Goal: Learn about a topic

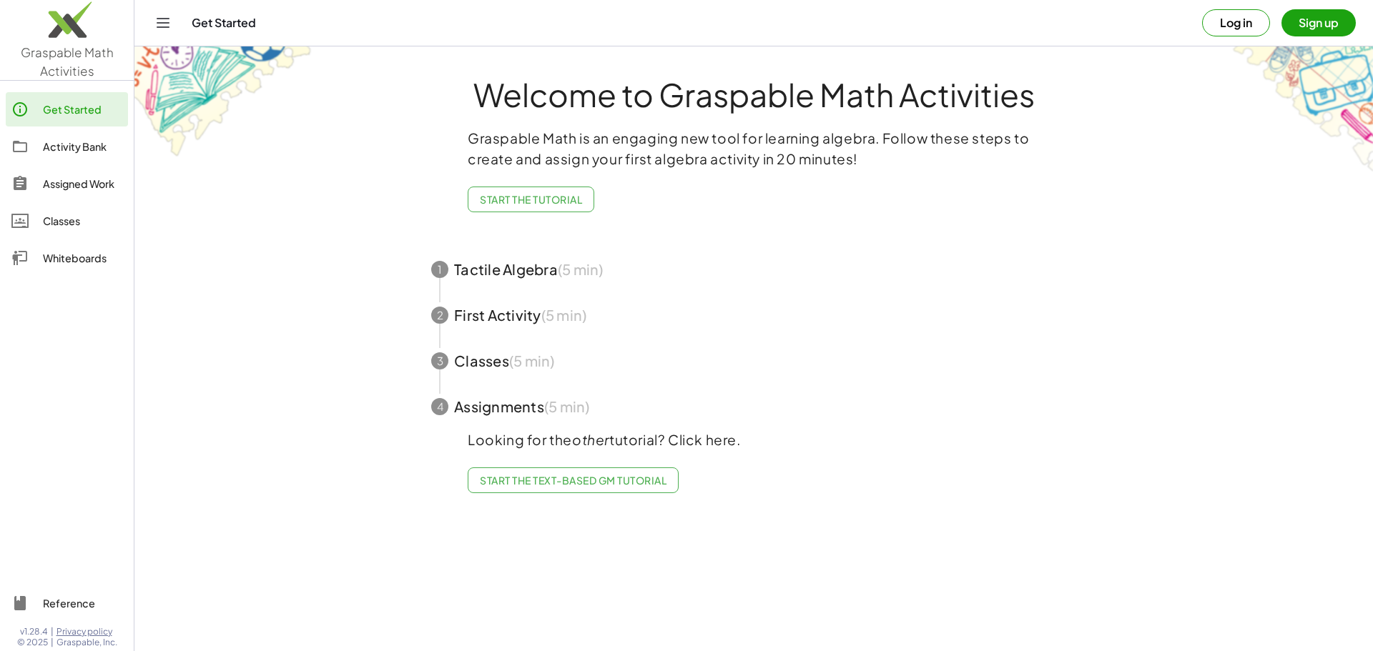
click at [544, 194] on span "Start the Tutorial" at bounding box center [531, 199] width 102 height 13
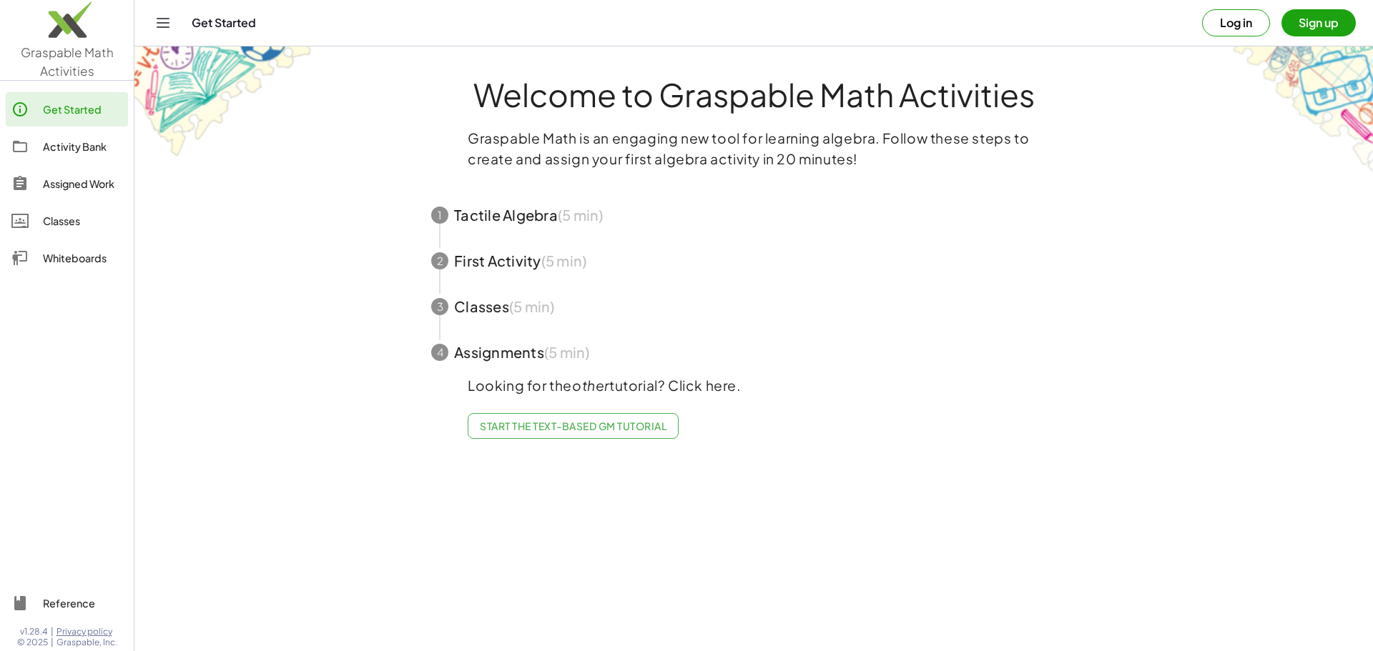
click at [541, 223] on span "button" at bounding box center [753, 215] width 679 height 46
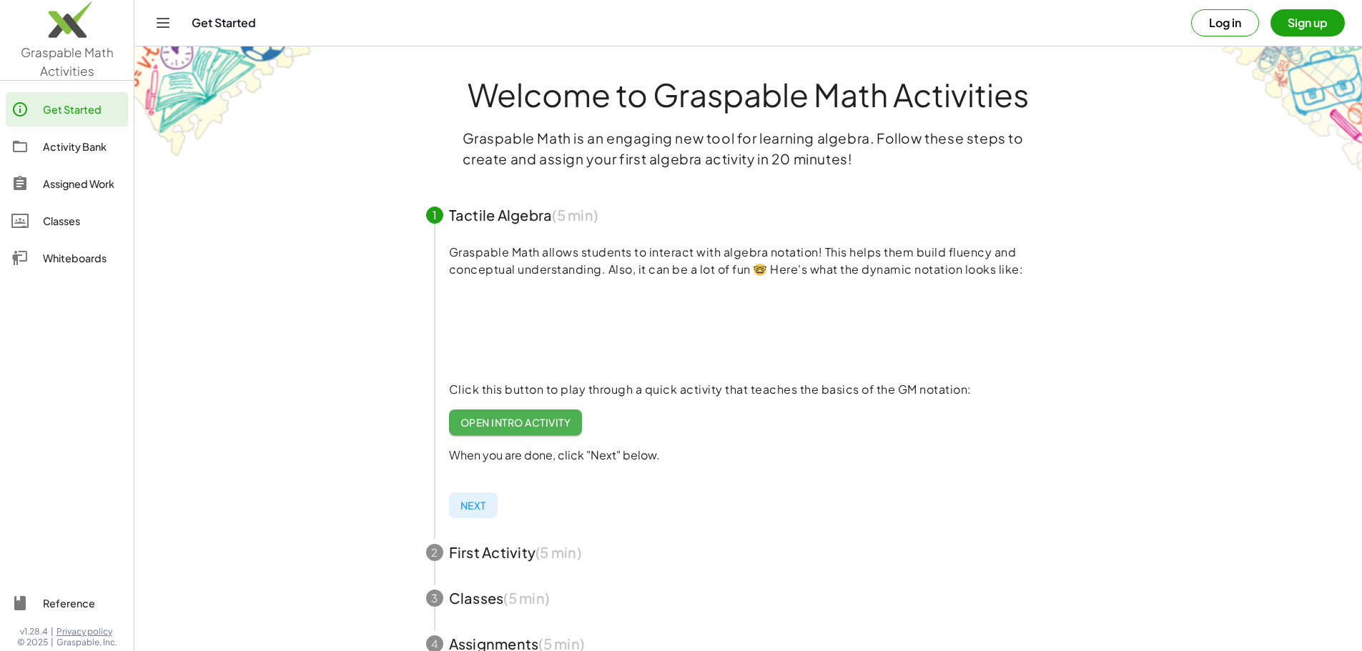
click at [523, 418] on span "Open Intro Activity" at bounding box center [516, 422] width 111 height 13
click at [481, 504] on span "Next" at bounding box center [474, 505] width 26 height 13
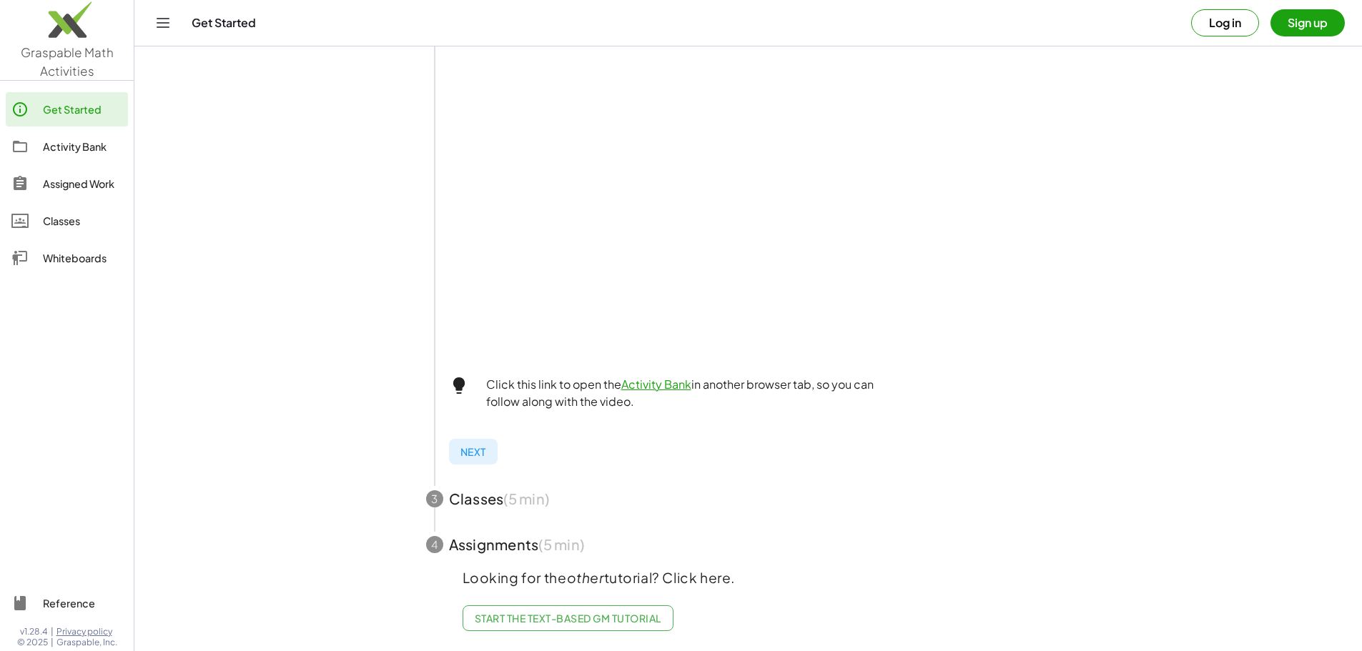
scroll to position [394, 0]
click at [464, 446] on span "Next" at bounding box center [474, 452] width 26 height 13
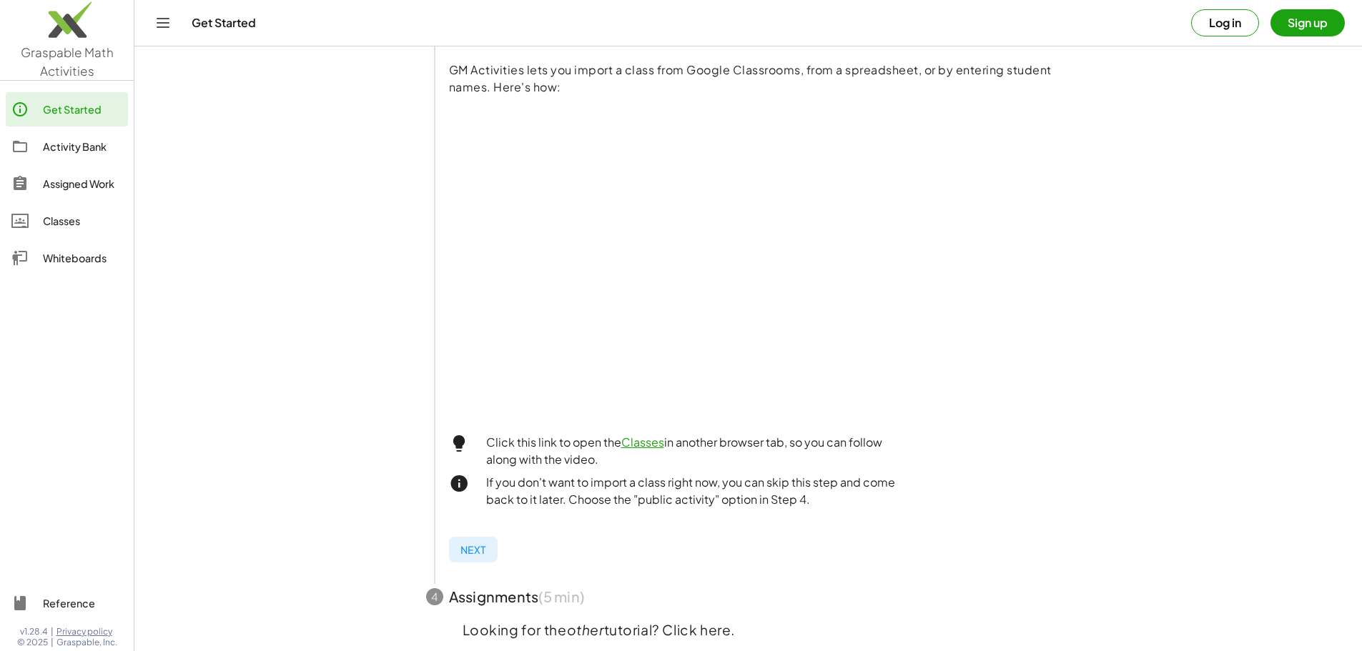
scroll to position [242, 0]
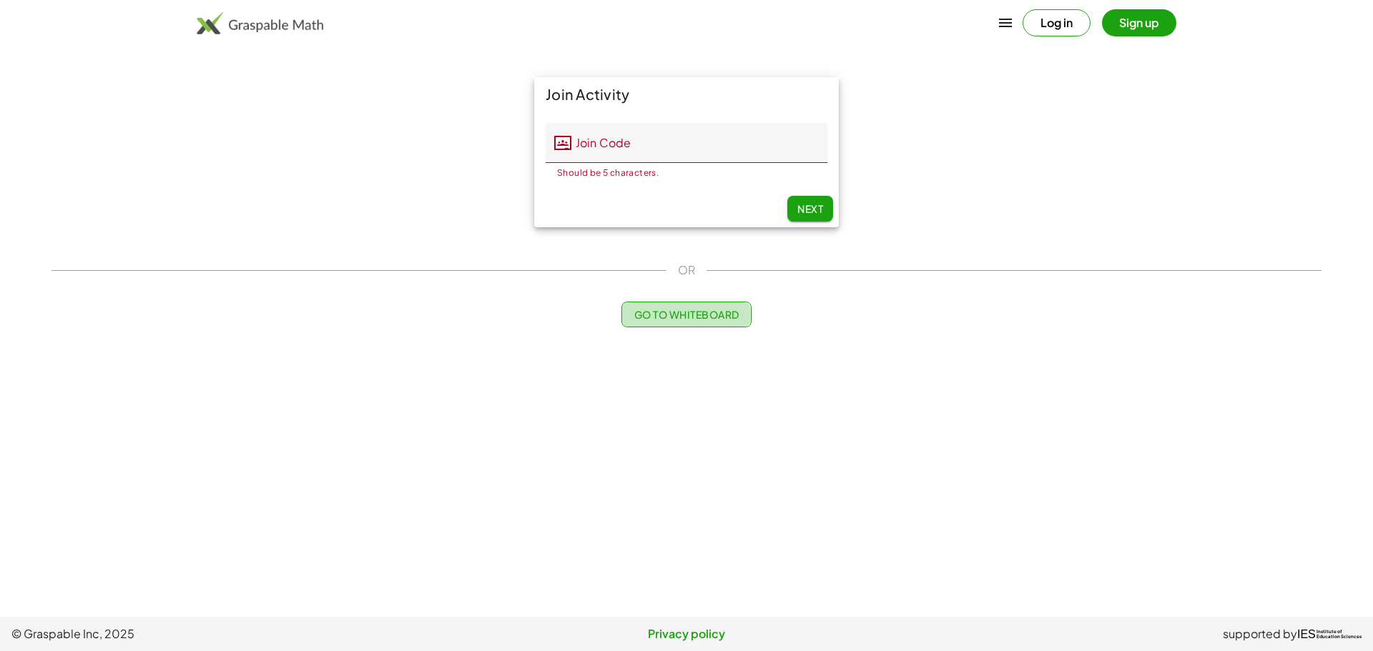
click at [715, 313] on span "Go to Whiteboard" at bounding box center [686, 314] width 105 height 13
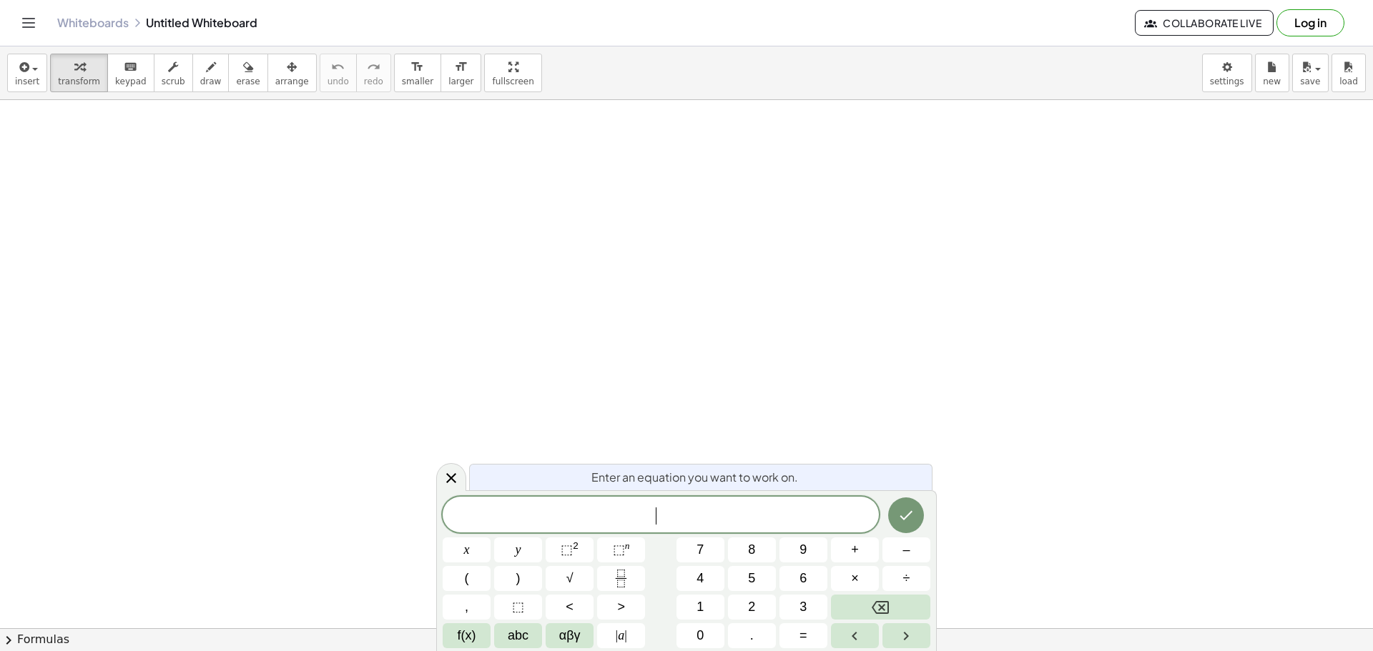
scroll to position [477, 0]
drag, startPoint x: 561, startPoint y: 485, endPoint x: 561, endPoint y: 416, distance: 68.7
click at [561, 416] on body "Graspable Math Activities Get Started Activity Bank Assigned Work Classes White…" at bounding box center [686, 325] width 1373 height 651
click at [705, 606] on button "1" at bounding box center [701, 607] width 48 height 25
click at [852, 548] on span "+" at bounding box center [855, 550] width 8 height 19
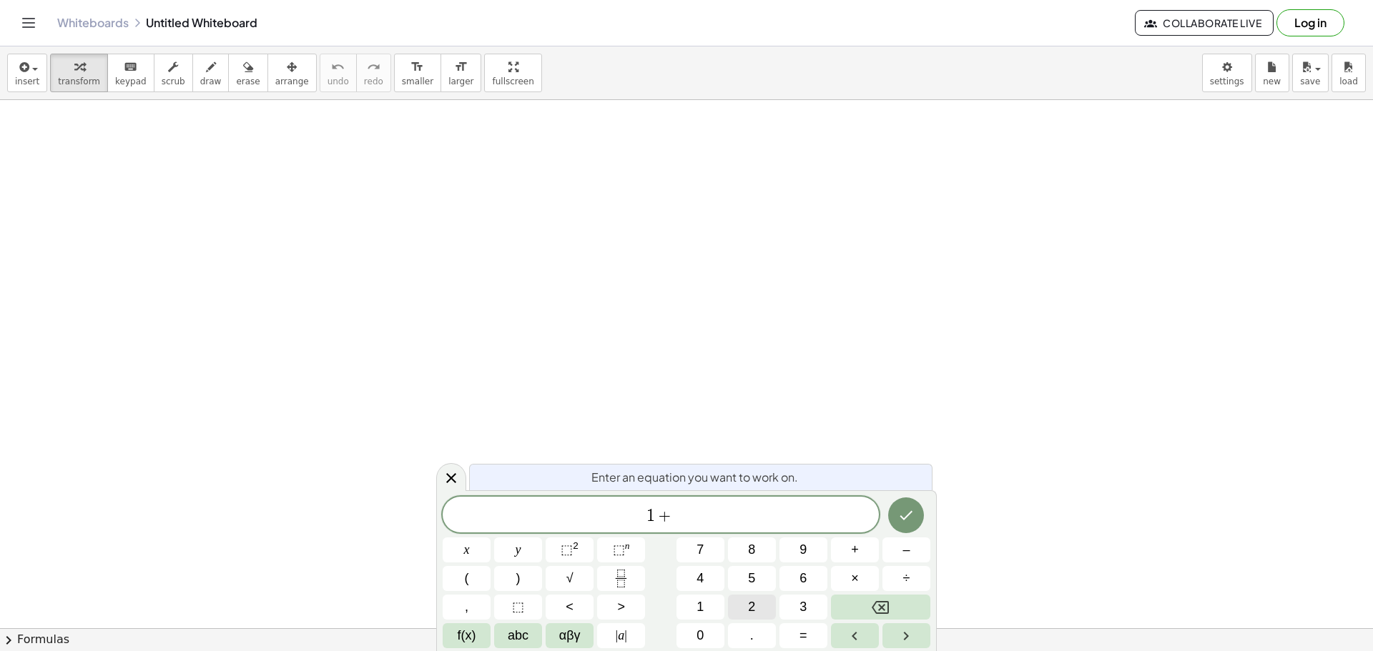
click at [757, 606] on button "2" at bounding box center [752, 607] width 48 height 25
click at [807, 631] on span "=" at bounding box center [804, 635] width 8 height 19
click at [812, 604] on button "3" at bounding box center [803, 607] width 48 height 25
click at [912, 509] on icon "Done" at bounding box center [905, 515] width 17 height 17
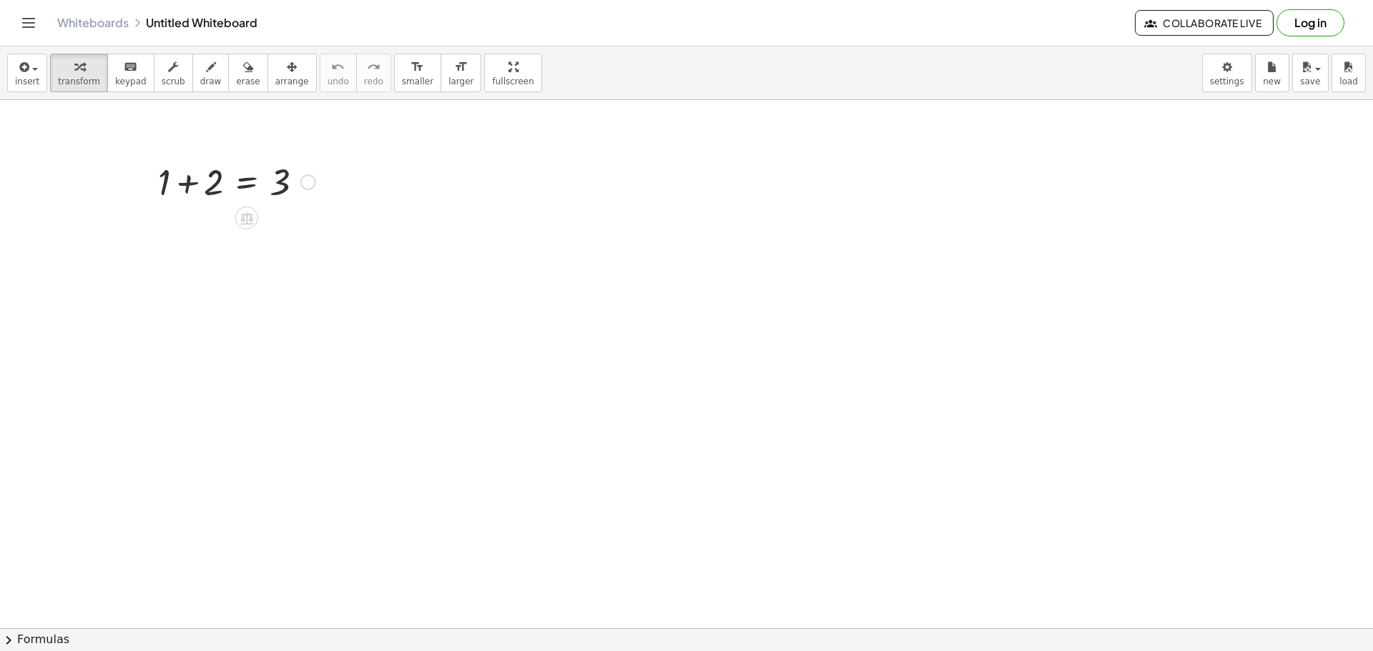
click at [160, 187] on div at bounding box center [237, 181] width 172 height 49
click at [189, 184] on div at bounding box center [237, 181] width 172 height 49
click at [213, 182] on div at bounding box center [237, 181] width 172 height 49
click at [314, 182] on div at bounding box center [308, 182] width 16 height 16
click at [306, 185] on div "Go back to this line Copy line as LaTeX Copy derivation as LaTeX" at bounding box center [308, 182] width 16 height 16
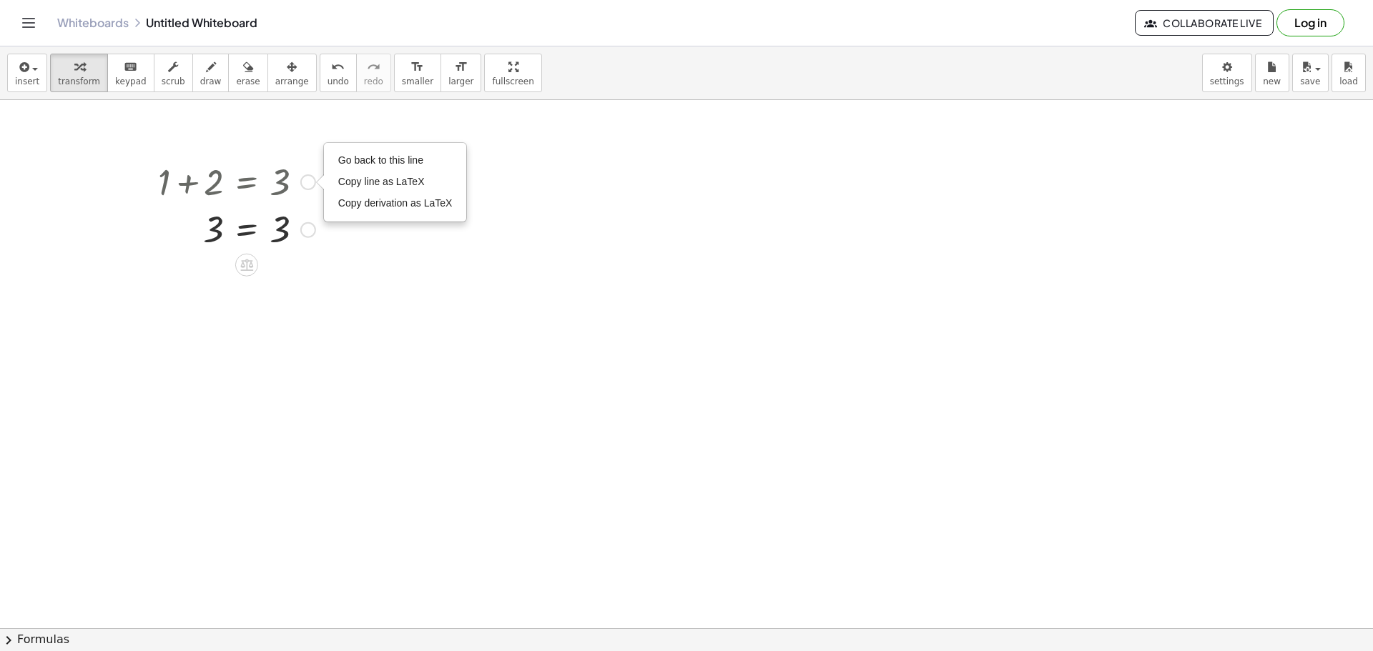
click at [306, 185] on div "Go back to this line Copy line as LaTeX Copy derivation as LaTeX" at bounding box center [308, 182] width 16 height 16
click at [239, 187] on div at bounding box center [237, 181] width 172 height 49
click at [119, 75] on button "keyboard keypad" at bounding box center [130, 73] width 47 height 39
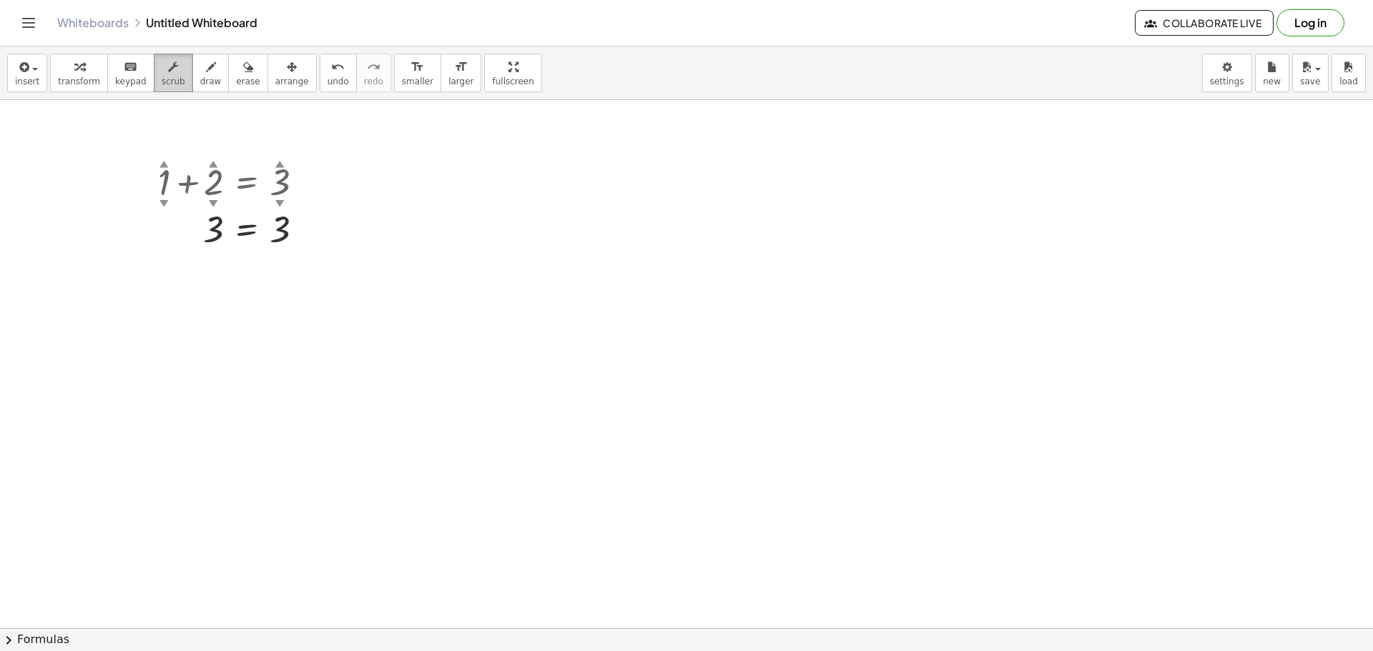
click at [168, 72] on icon "button" at bounding box center [173, 67] width 10 height 17
click at [164, 202] on div "▼" at bounding box center [163, 203] width 9 height 13
click at [162, 156] on div "+ 1 ▲ ▼ + 2 ▲ ▼ = 3 ▲ ▼ Go back to this line Copy line as LaTeX Copy derivation…" at bounding box center [232, 204] width 190 height 103
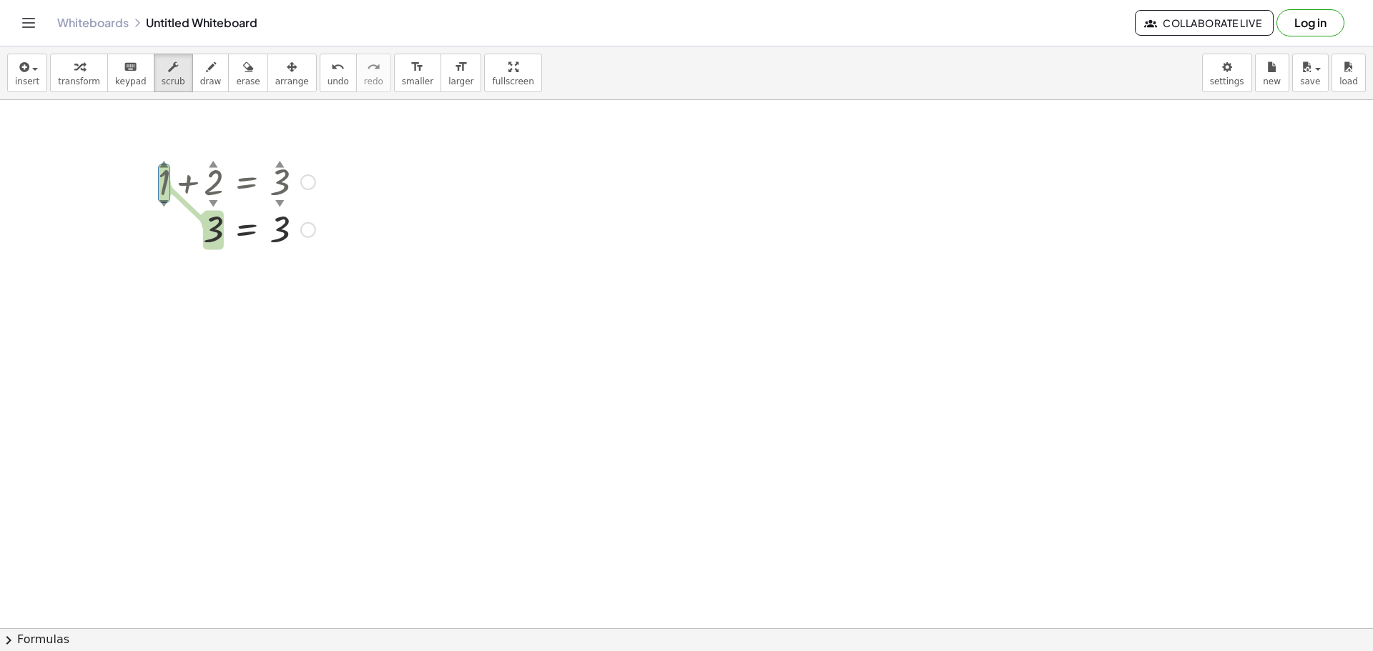
click at [280, 201] on div "▼" at bounding box center [279, 203] width 9 height 13
click at [290, 192] on div at bounding box center [237, 181] width 172 height 49
click at [279, 197] on div "▼" at bounding box center [279, 203] width 9 height 13
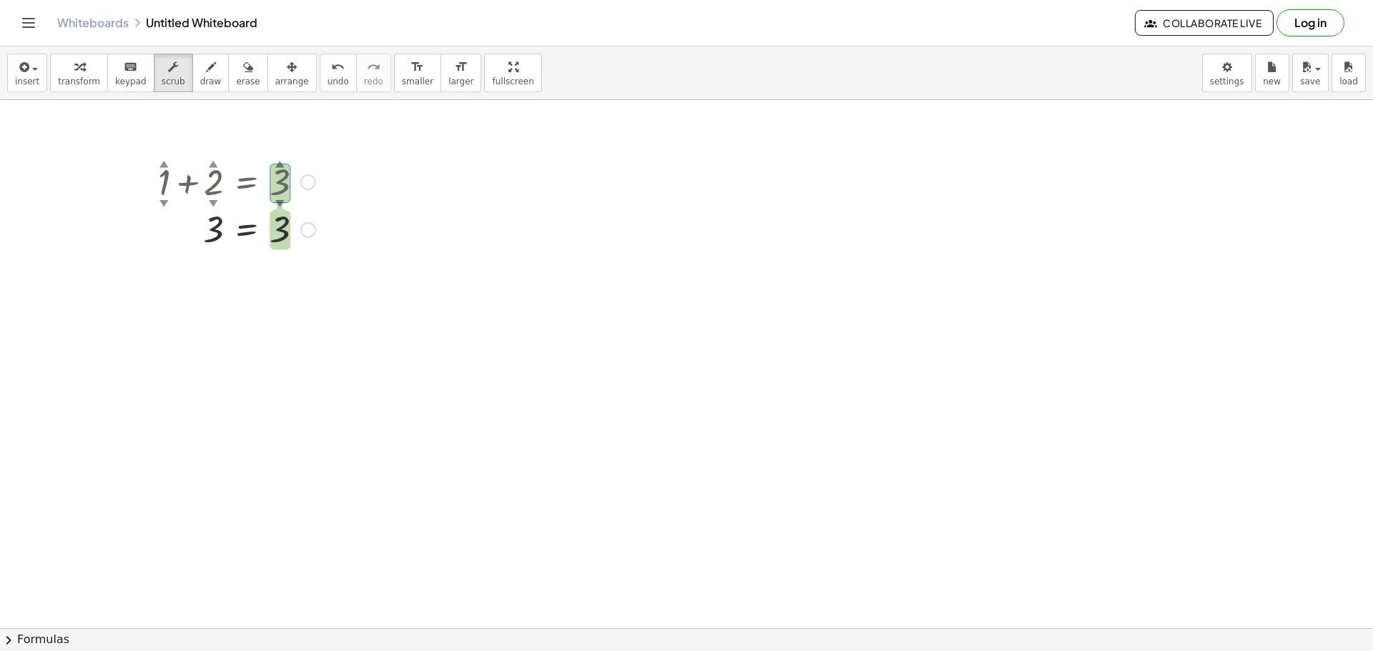
click at [285, 209] on div at bounding box center [237, 228] width 172 height 47
click at [310, 177] on div "Go back to this line Copy line as LaTeX Copy derivation as LaTeX" at bounding box center [308, 182] width 16 height 16
click at [308, 182] on div "Go back to this line Copy line as LaTeX Copy derivation as LaTeX" at bounding box center [308, 182] width 16 height 16
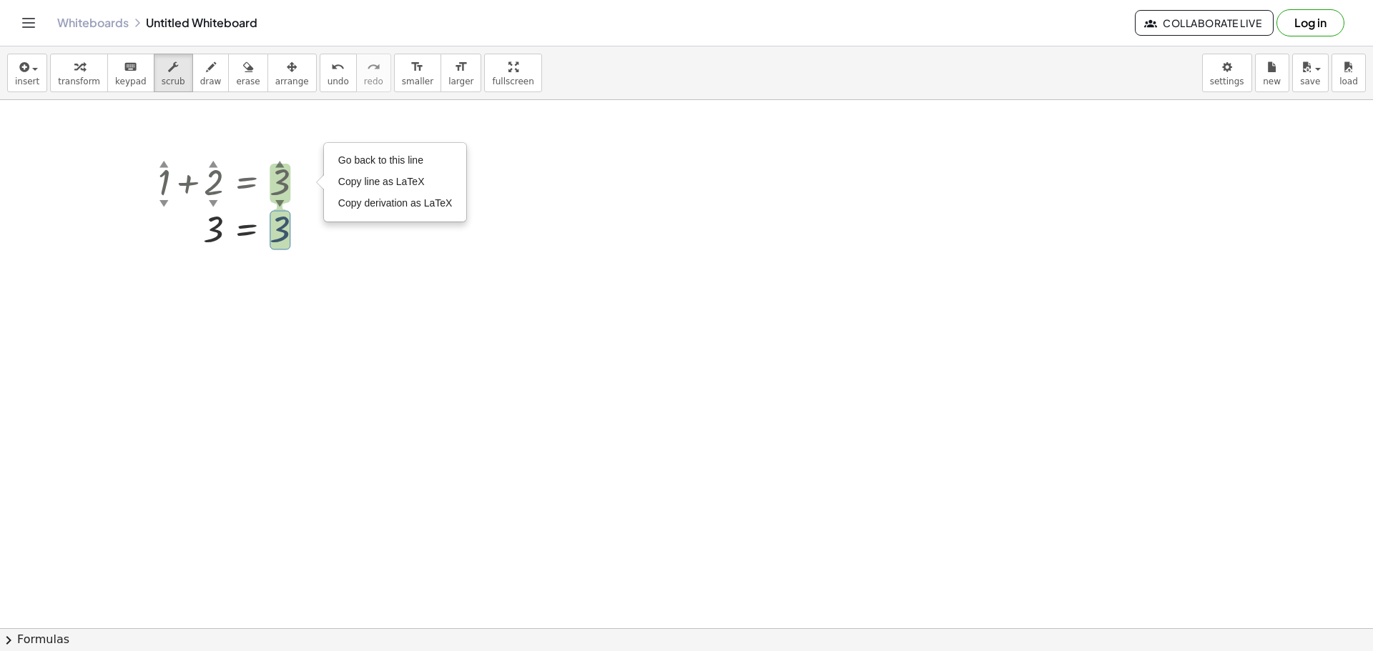
drag, startPoint x: 287, startPoint y: 235, endPoint x: 288, endPoint y: 187, distance: 48.7
click at [247, 182] on div "+ 1 ▲ ▼ + 2 ▲ ▼ = 3 ▲ ▼ Go back to this line Copy line as LaTeX Copy derivation…" at bounding box center [247, 182] width 0 height 0
drag, startPoint x: 213, startPoint y: 235, endPoint x: 228, endPoint y: 193, distance: 44.1
click at [247, 182] on div "+ 1 ▲ ▼ + 2 ▲ ▼ = 3 ▲ ▼ Go back to this line Copy line as LaTeX Copy derivation…" at bounding box center [247, 182] width 0 height 0
click at [213, 203] on div "▼" at bounding box center [213, 203] width 9 height 13
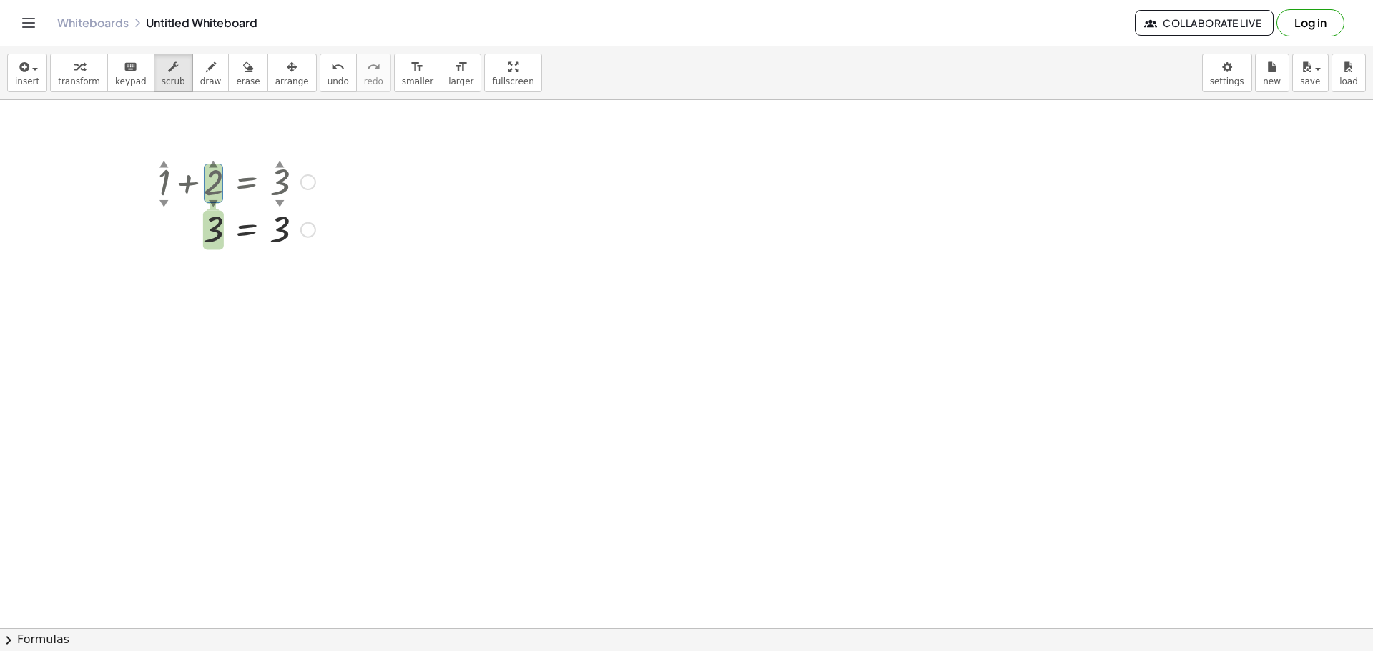
click at [213, 203] on div "▼" at bounding box center [213, 203] width 9 height 13
click at [236, 77] on span "erase" at bounding box center [248, 82] width 24 height 10
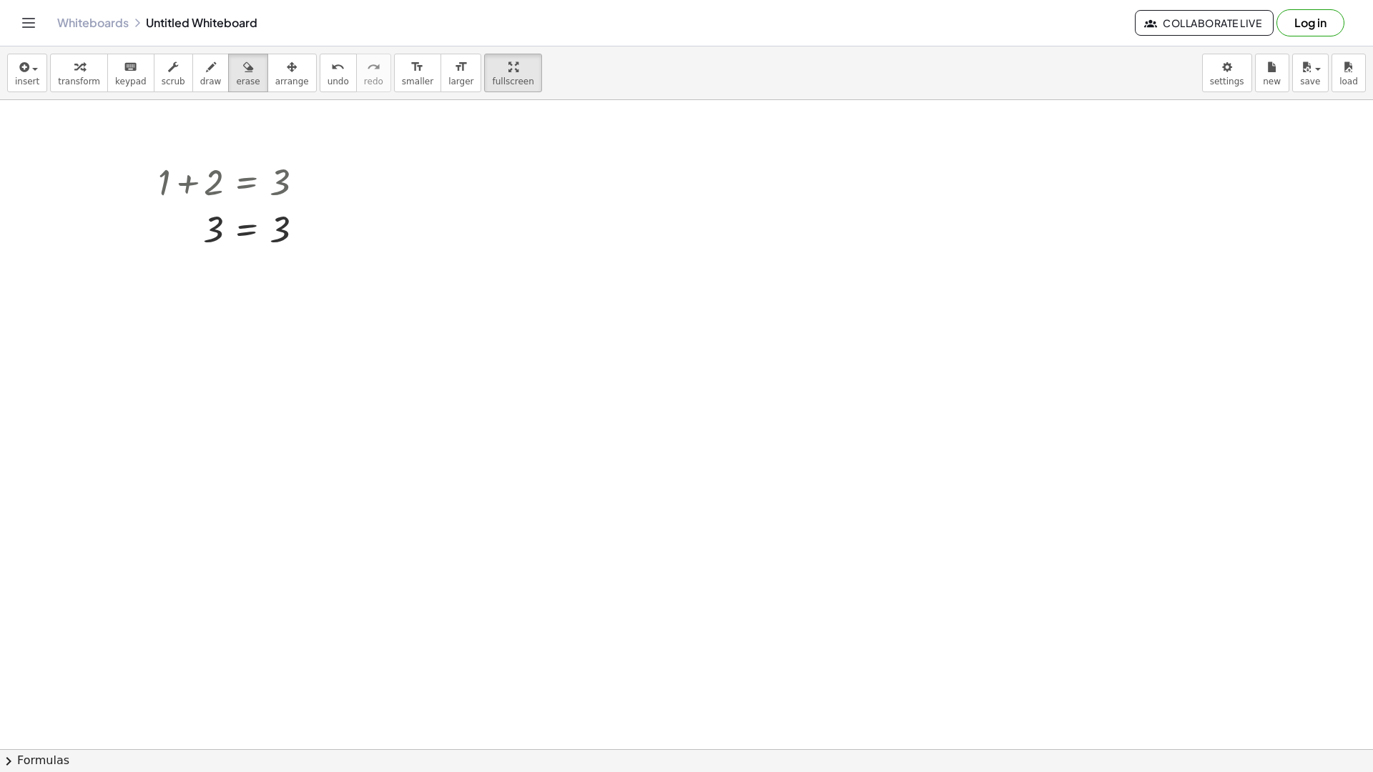
drag, startPoint x: 478, startPoint y: 66, endPoint x: 478, endPoint y: 152, distance: 86.5
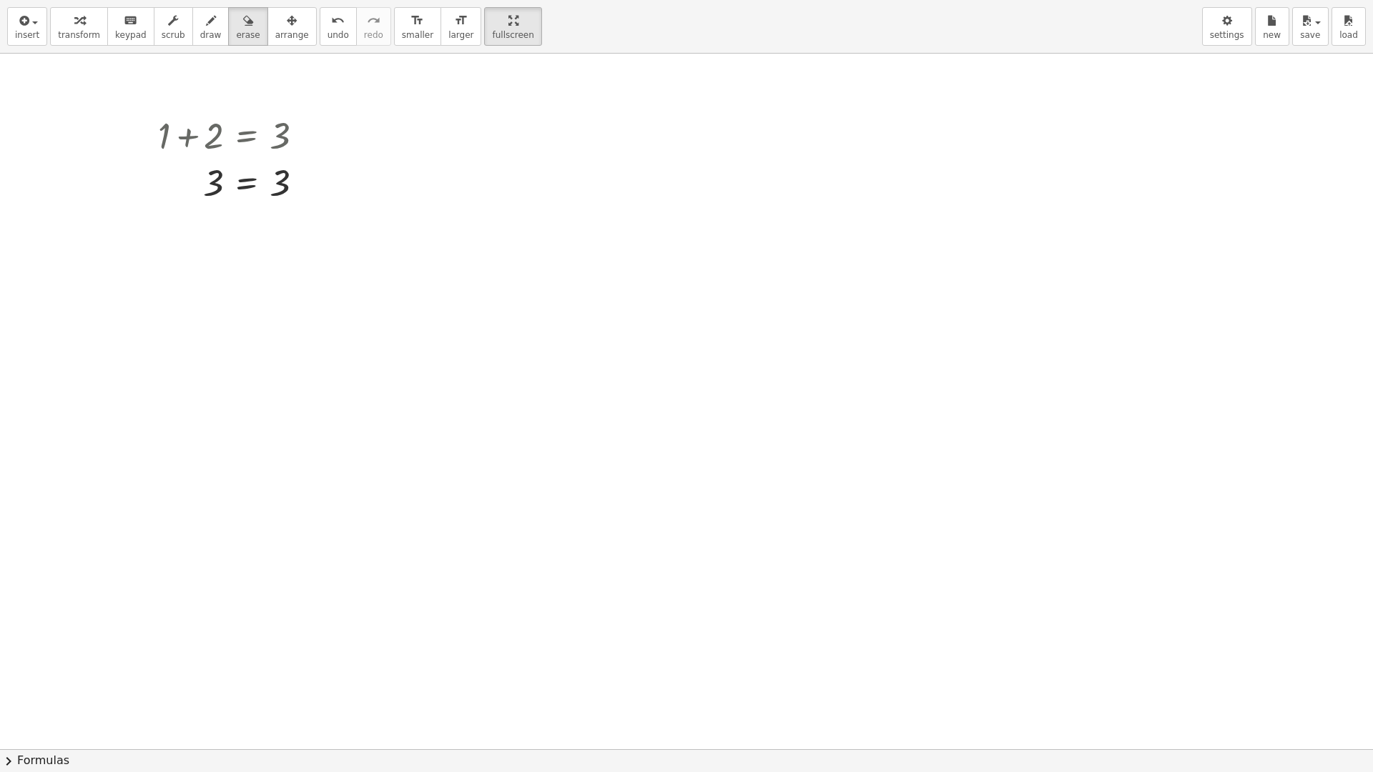
click at [478, 152] on div "insert select one: Math Expression Function Text Youtube Video Graphing Geometr…" at bounding box center [686, 386] width 1373 height 772
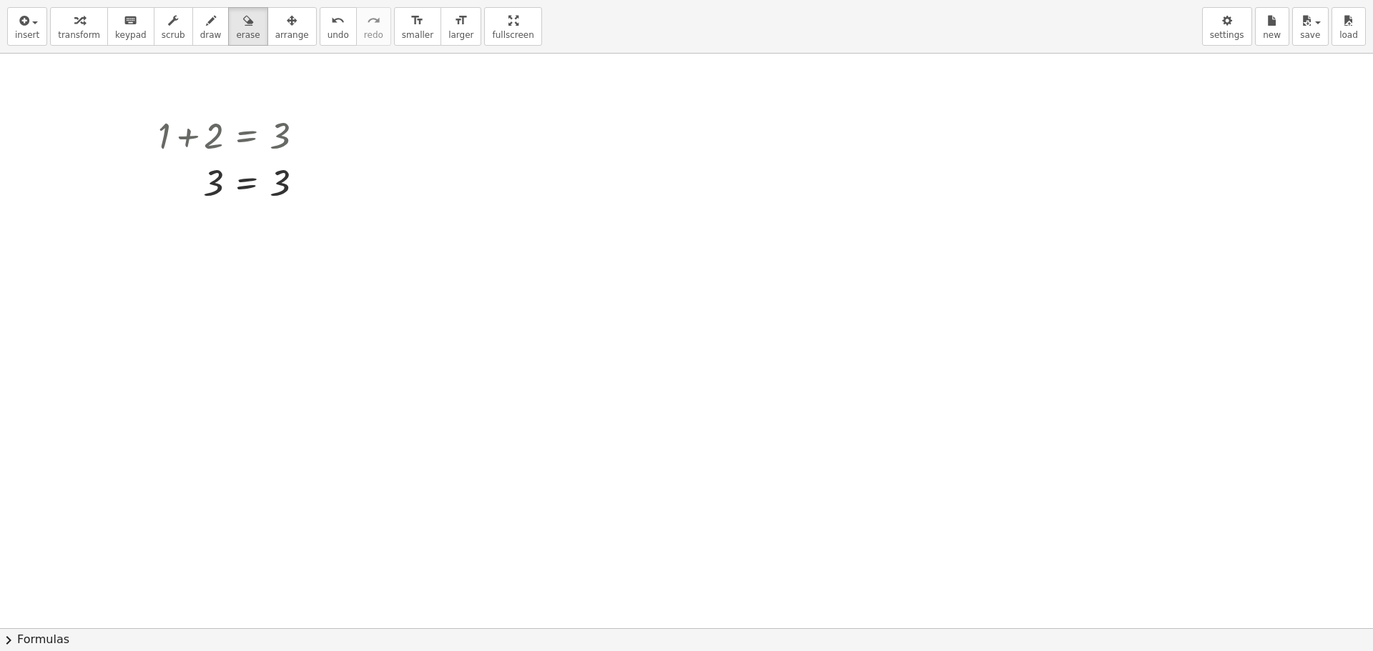
drag, startPoint x: 473, startPoint y: 35, endPoint x: 473, endPoint y: -51, distance: 86.5
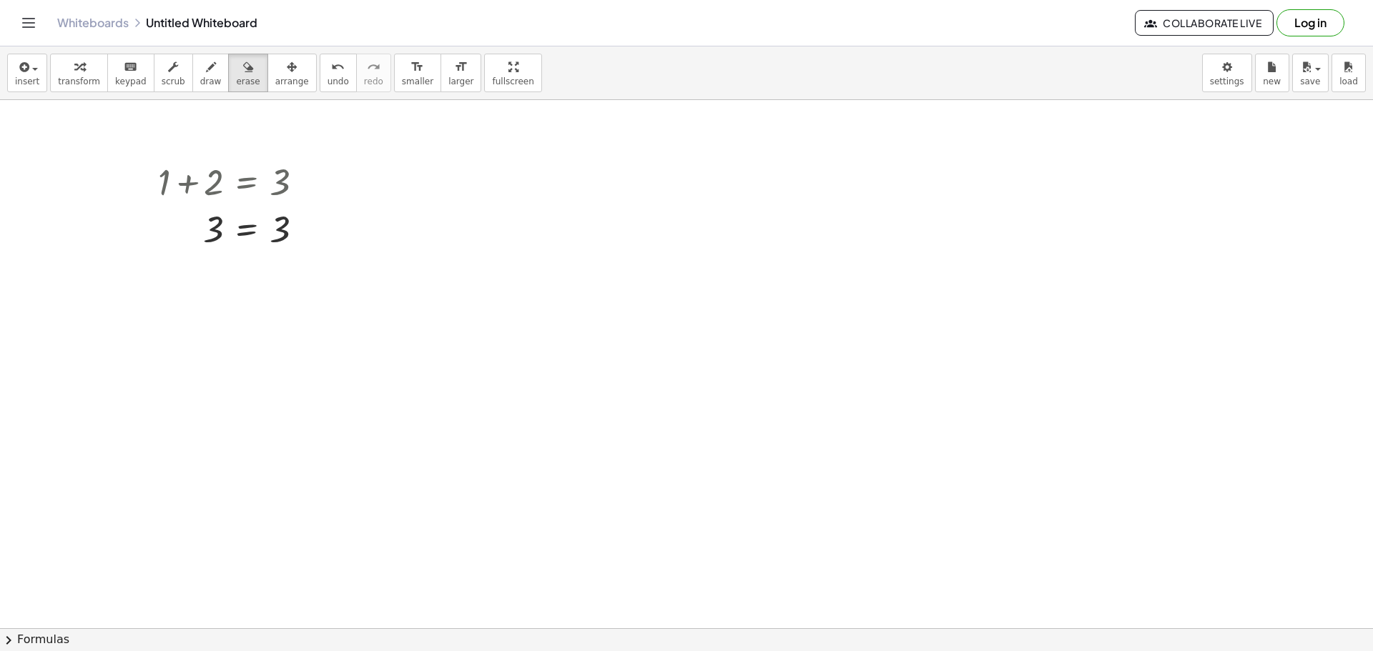
click at [473, 0] on html "Graspable Math Activities Get Started Activity Bank Assigned Work Classes White…" at bounding box center [686, 325] width 1373 height 651
click at [35, 72] on div "button" at bounding box center [27, 66] width 24 height 17
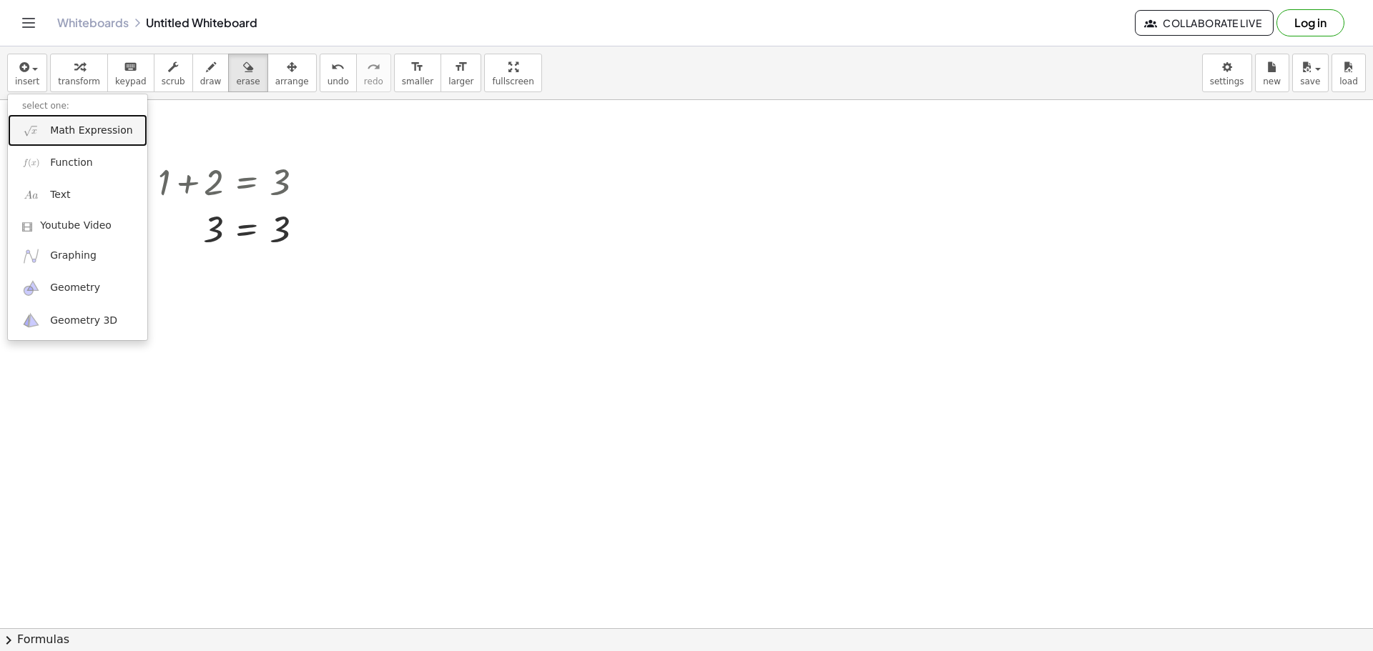
click at [69, 130] on span "Math Expression" at bounding box center [91, 131] width 82 height 14
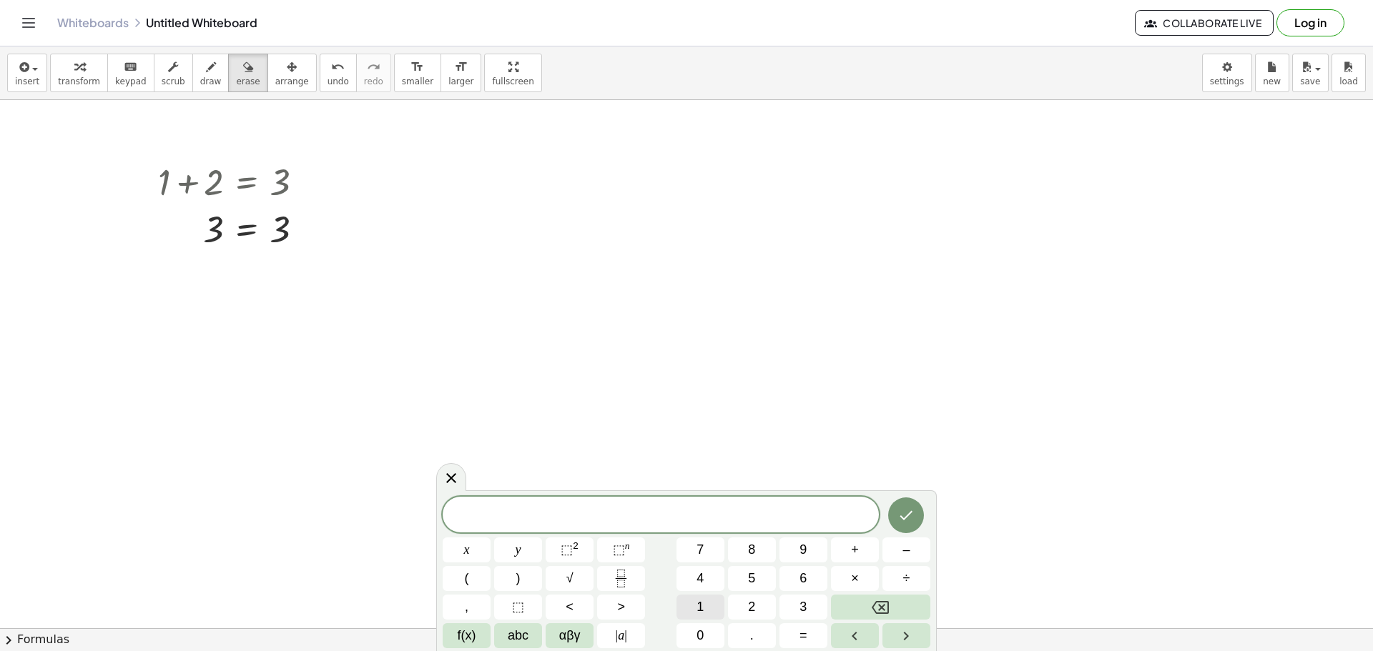
click at [705, 599] on button "1" at bounding box center [701, 607] width 48 height 25
click at [856, 549] on span "+" at bounding box center [855, 550] width 8 height 19
click at [754, 605] on span "2" at bounding box center [751, 607] width 7 height 19
click at [798, 626] on button "=" at bounding box center [803, 636] width 48 height 25
click at [747, 602] on button "2" at bounding box center [752, 607] width 48 height 25
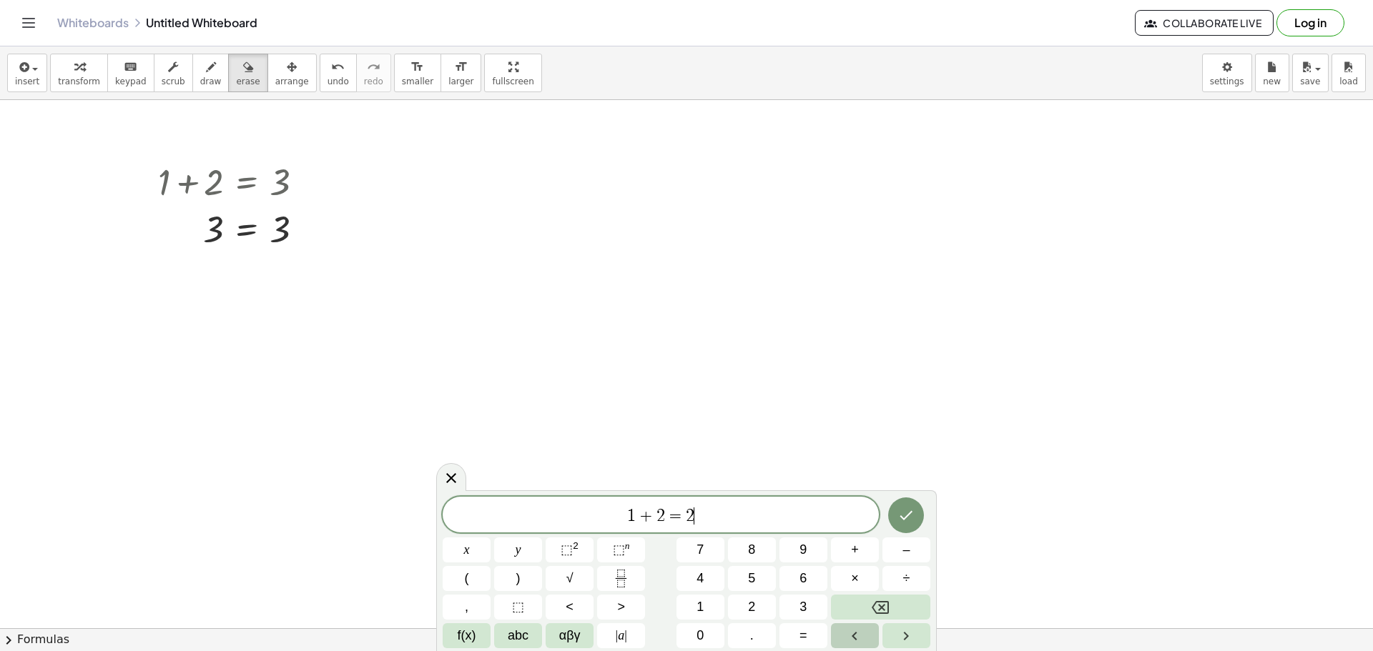
click at [845, 631] on button "Left arrow" at bounding box center [855, 636] width 48 height 25
click at [913, 629] on icon "Right arrow" at bounding box center [905, 636] width 17 height 17
click at [897, 606] on button "Backspace" at bounding box center [880, 607] width 99 height 25
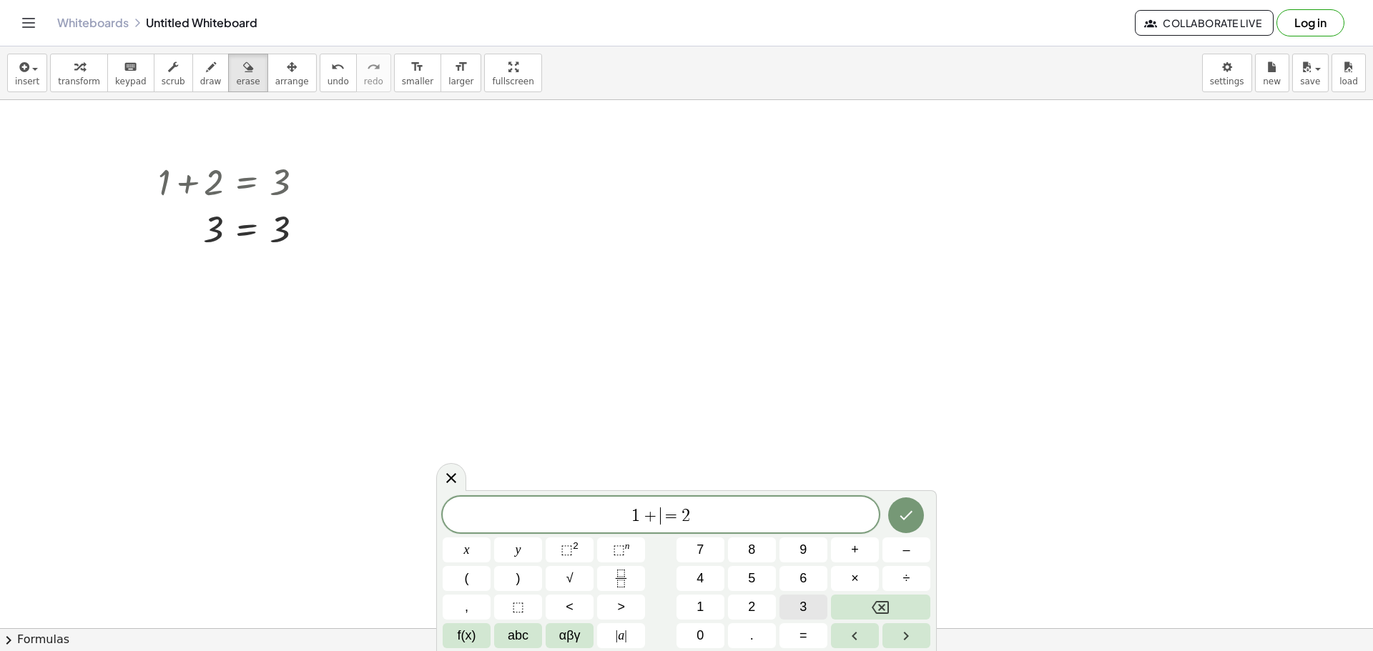
click at [806, 616] on span "3" at bounding box center [803, 607] width 7 height 19
click at [752, 512] on span "1 + 3 ​ = 2" at bounding box center [661, 516] width 436 height 20
click at [901, 612] on button "Backspace" at bounding box center [880, 607] width 99 height 25
click at [704, 579] on button "4" at bounding box center [701, 578] width 48 height 25
click at [909, 516] on icon "Done" at bounding box center [905, 515] width 17 height 17
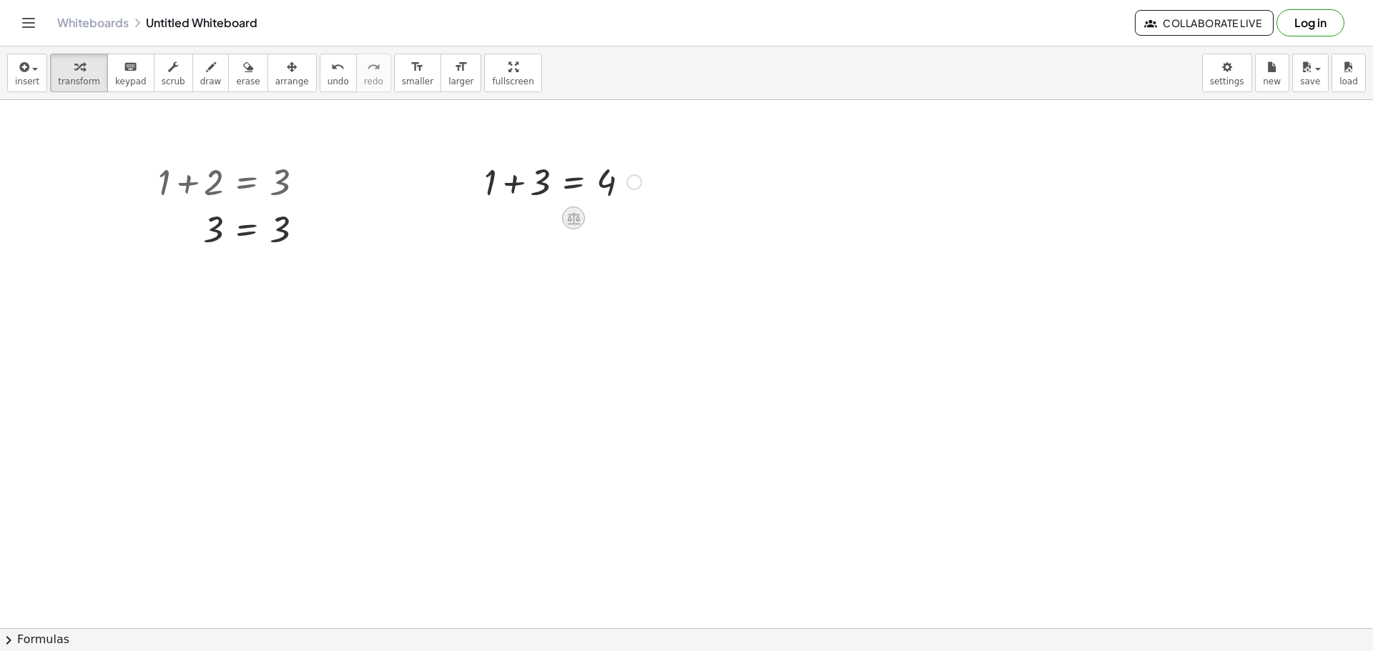
click at [575, 221] on icon at bounding box center [573, 218] width 15 height 15
click at [516, 220] on span "+" at bounding box center [516, 218] width 9 height 21
click at [535, 237] on div at bounding box center [563, 229] width 300 height 49
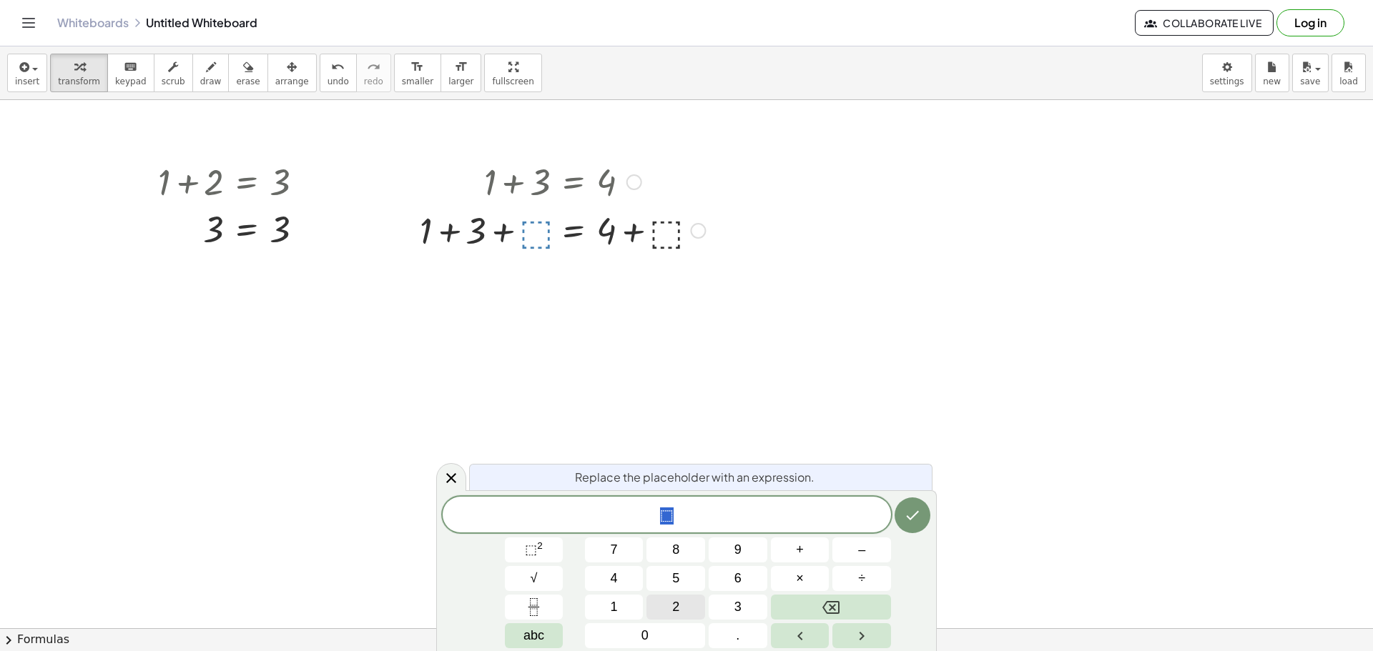
click at [683, 604] on button "2" at bounding box center [675, 607] width 59 height 25
click at [919, 514] on icon "Done" at bounding box center [912, 515] width 17 height 17
